Goal: Task Accomplishment & Management: Complete application form

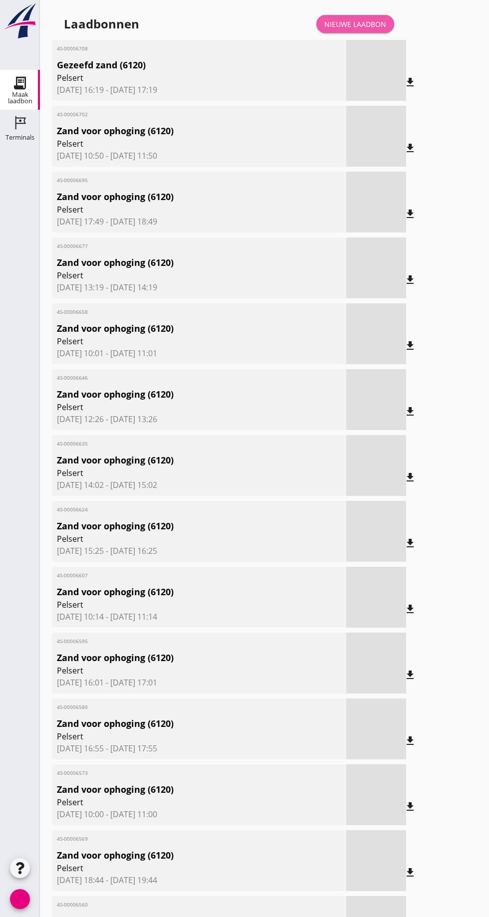
click at [366, 21] on font "Nieuwe laadbon" at bounding box center [355, 23] width 62 height 9
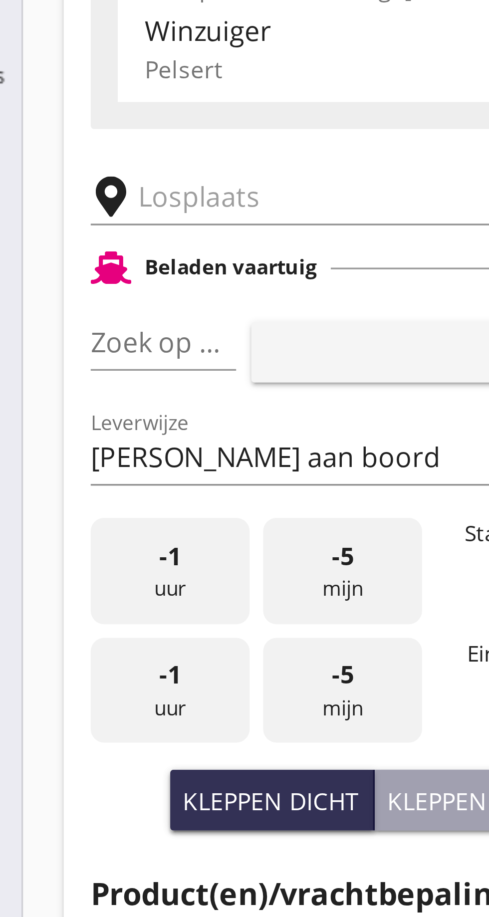
click at [82, 174] on input "text" at bounding box center [159, 173] width 171 height 16
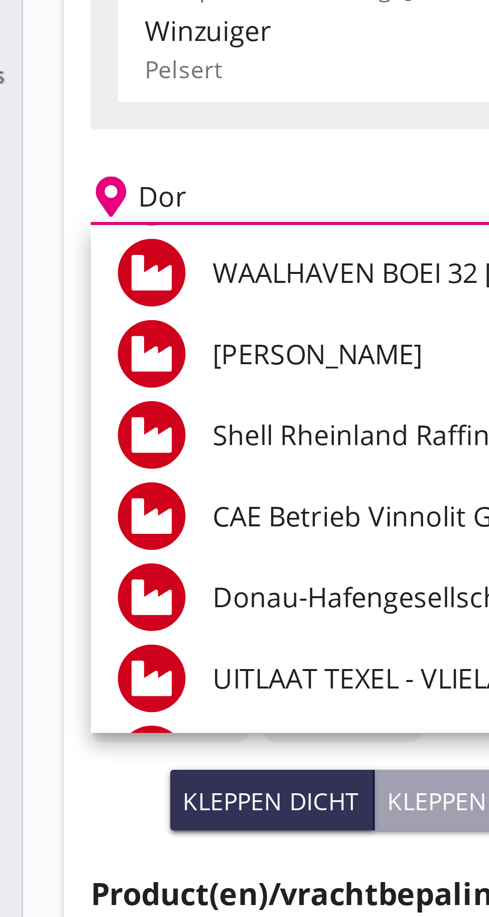
scroll to position [106, 0]
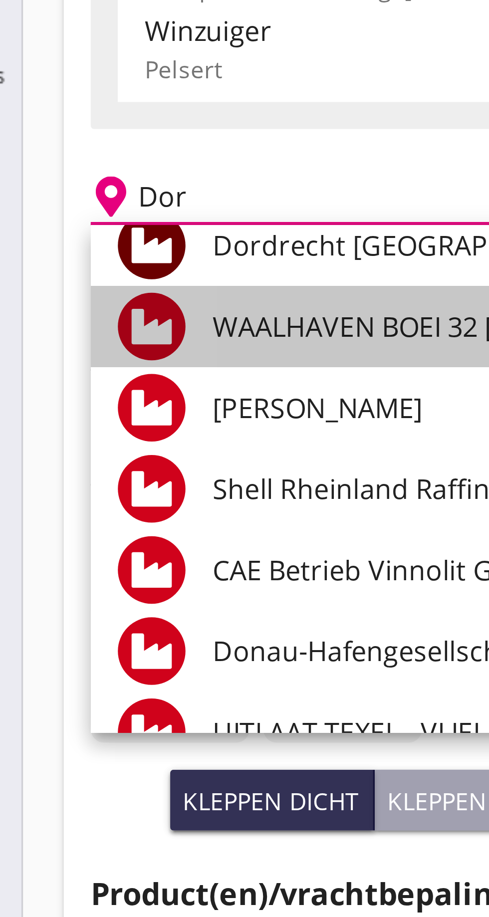
click at [143, 202] on div "WAALHAVEN BOEI 32 MARCOR STEVEDORING BV, Rotterdam" at bounding box center [268, 212] width 345 height 24
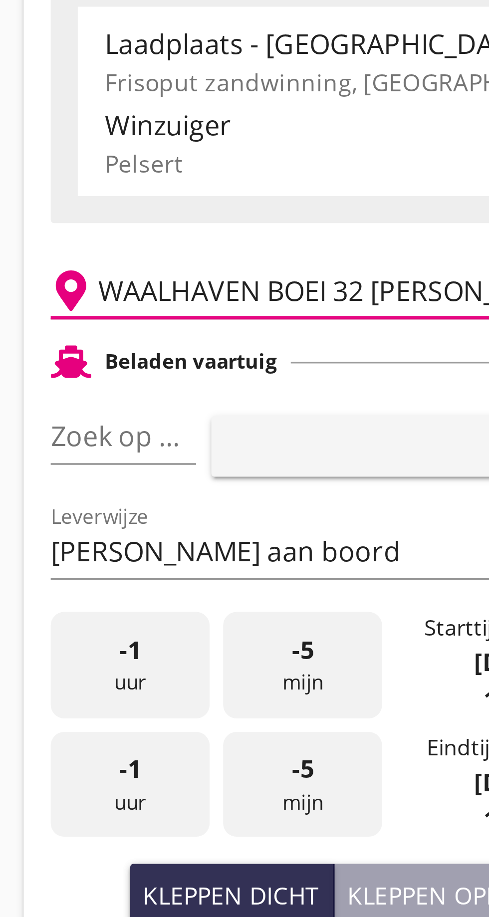
click at [84, 170] on input "WAALHAVEN BOEI 32 MARCOR STEVEDORING B.V., Rotterdam" at bounding box center [146, 173] width 145 height 16
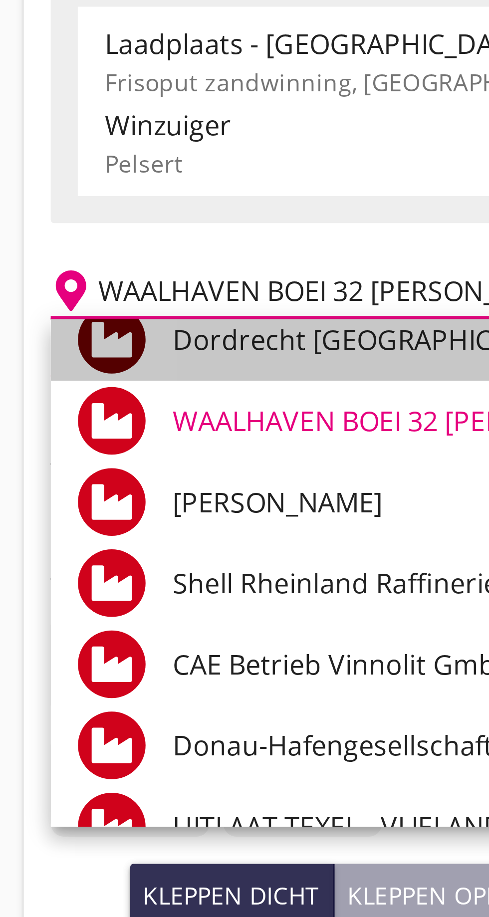
click at [134, 191] on font "Dordrecht Kolenhaven, Dordrecht" at bounding box center [198, 187] width 204 height 11
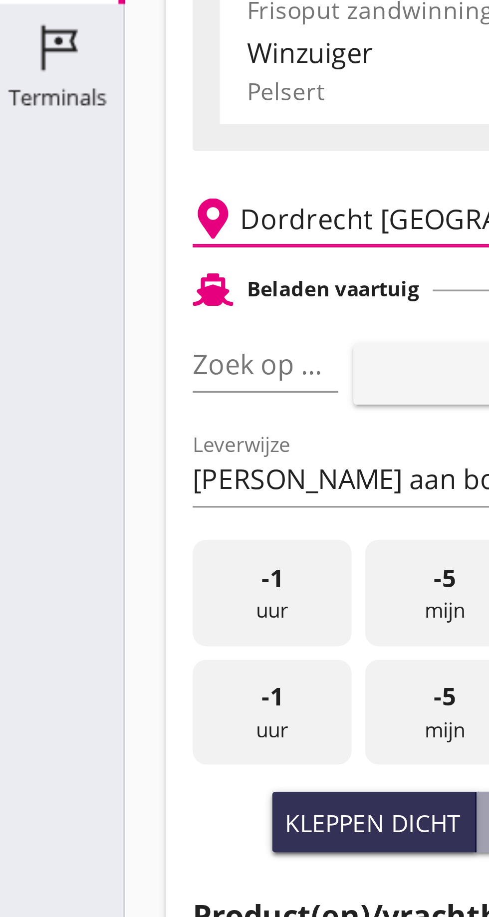
type input "Dordrecht Kolenhaven, Dordrecht"
click at [73, 216] on input "Zoek op (scheeps)naam" at bounding box center [67, 216] width 15 height 16
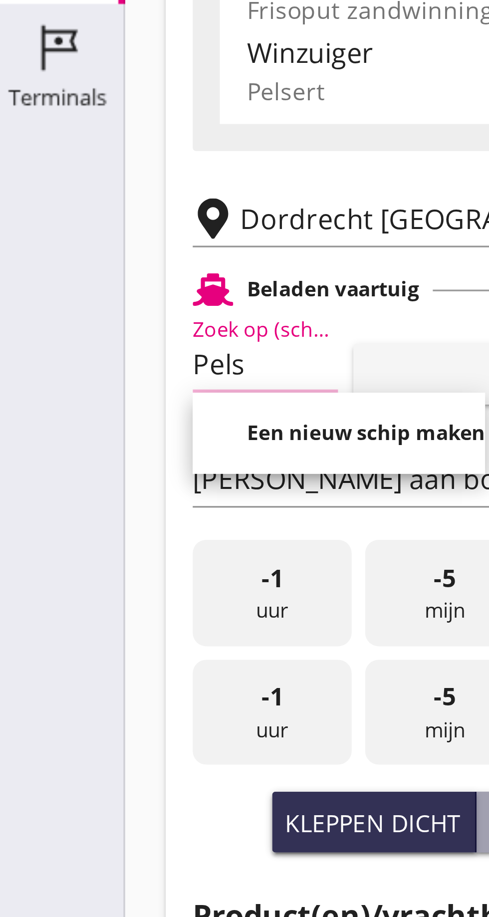
scroll to position [0, 4]
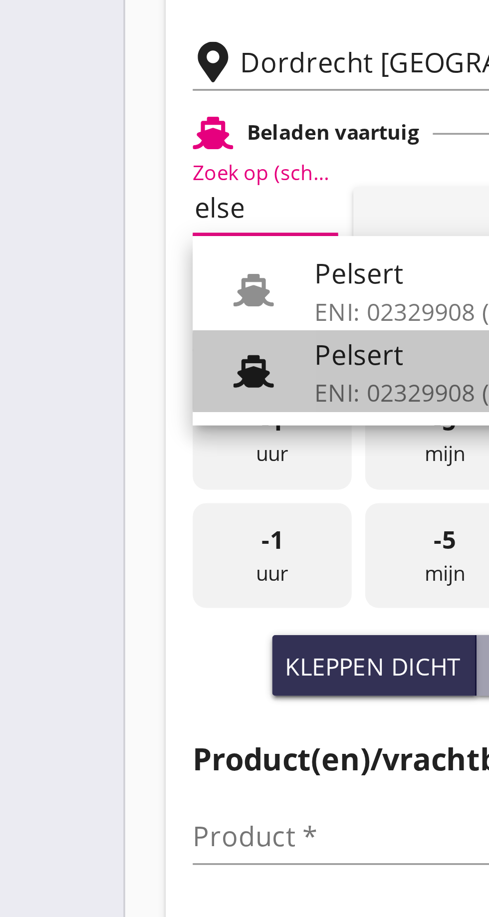
click at [104, 269] on font "ENI: 02329908 (L:86 x B:)" at bounding box center [136, 270] width 81 height 9
type input "Pelsert"
type input "Martijn de Groot"
type input "1087"
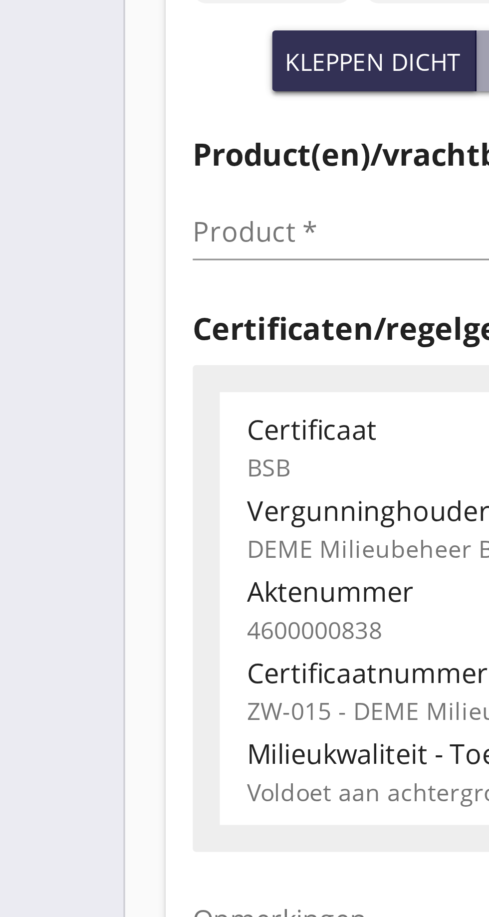
type input "Pelsert"
click at [80, 401] on input "Product *" at bounding box center [123, 402] width 126 height 16
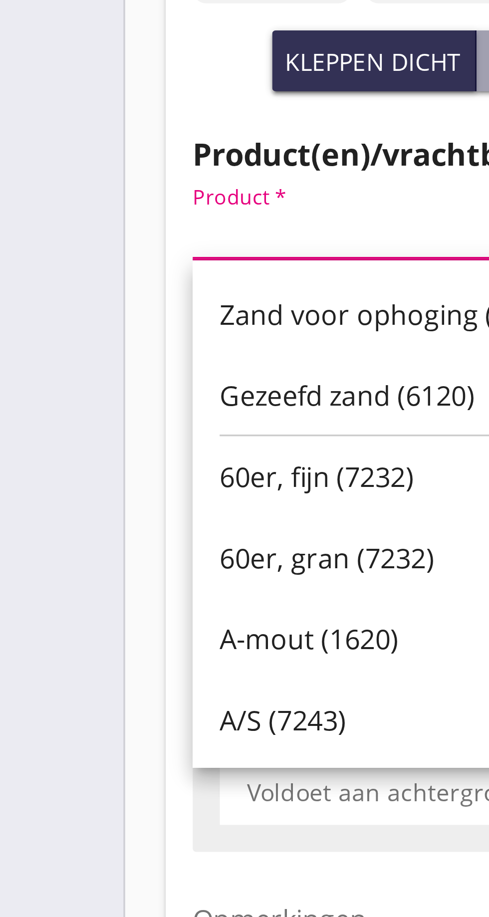
scroll to position [0, 0]
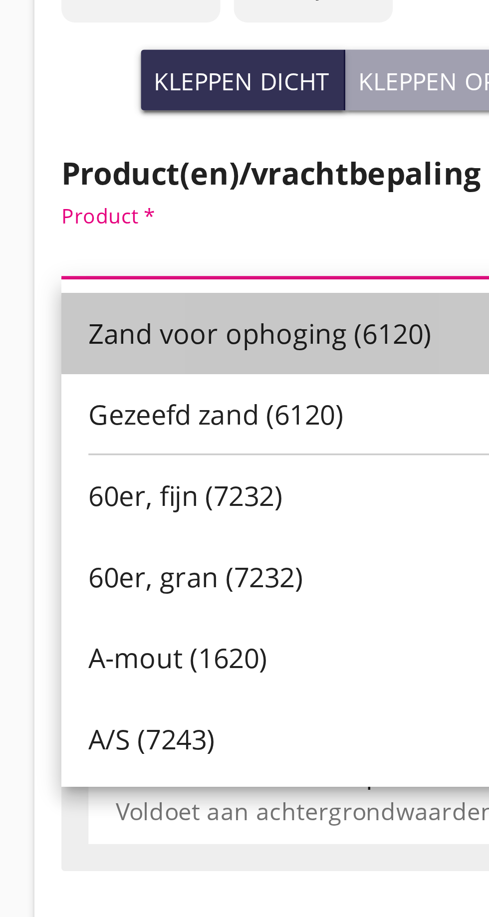
click at [120, 426] on font "Zand voor ophoging (6120)" at bounding box center [118, 426] width 101 height 11
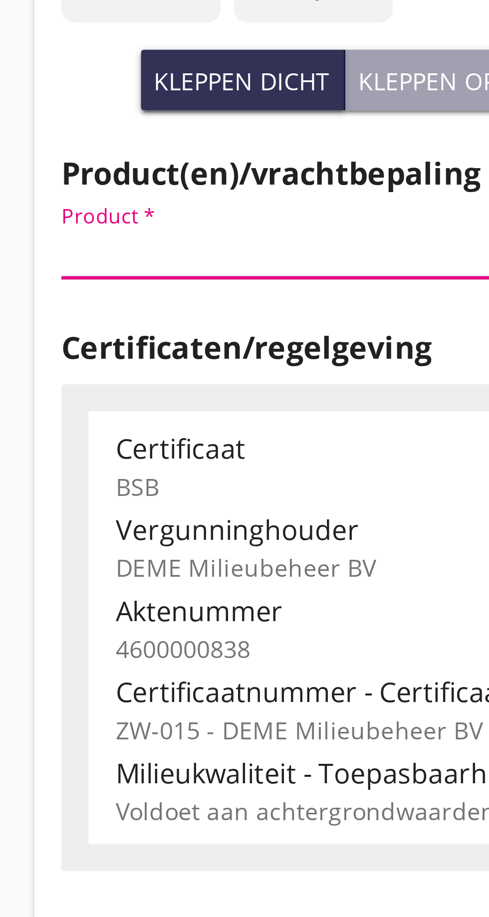
type input "Zand voor ophoging (6120)"
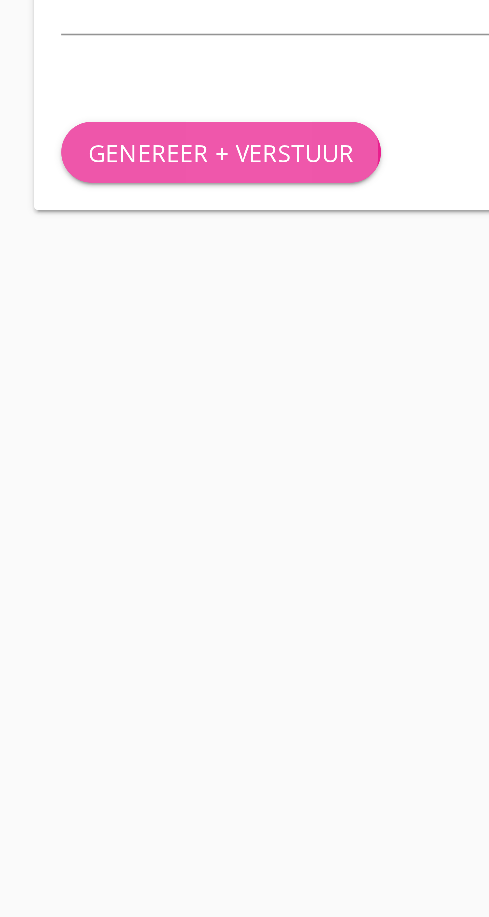
click at [115, 682] on font "Genereer + verstuur" at bounding box center [107, 684] width 78 height 9
